Goal: Understand process/instructions

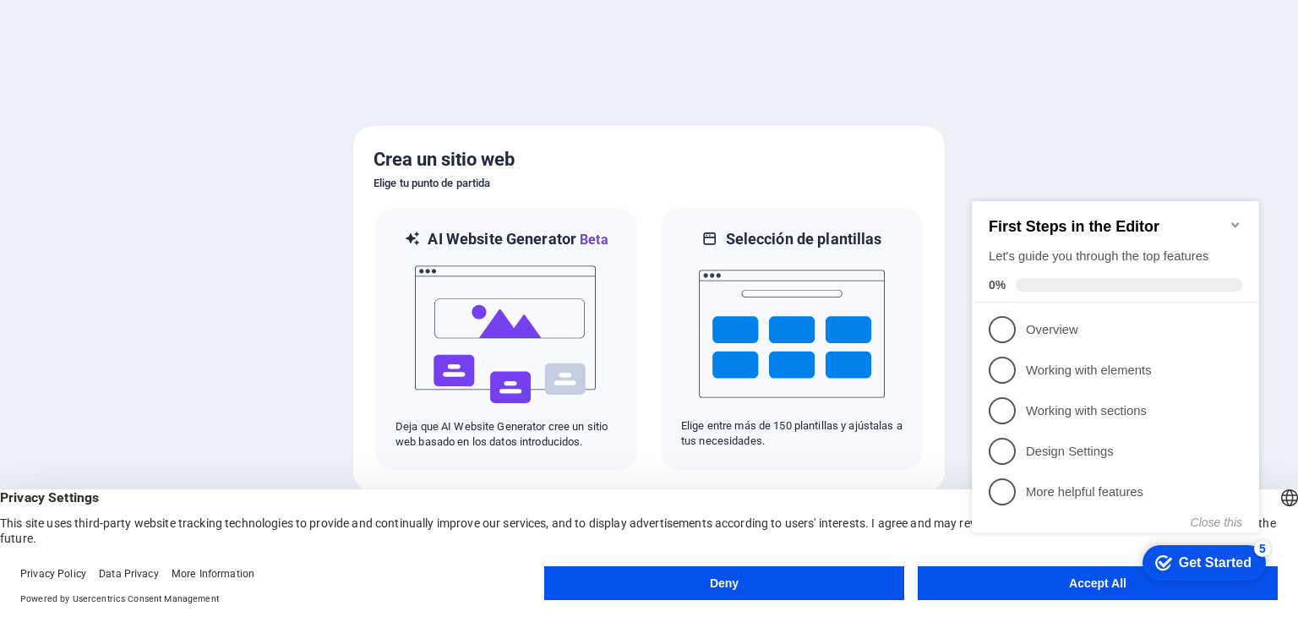
click div "checkmark Get Started 5 First Steps in the Editor Let's guide you through the t…"
click at [963, 569] on button "Accept All" at bounding box center [1098, 583] width 360 height 34
